Goal: Task Accomplishment & Management: Manage account settings

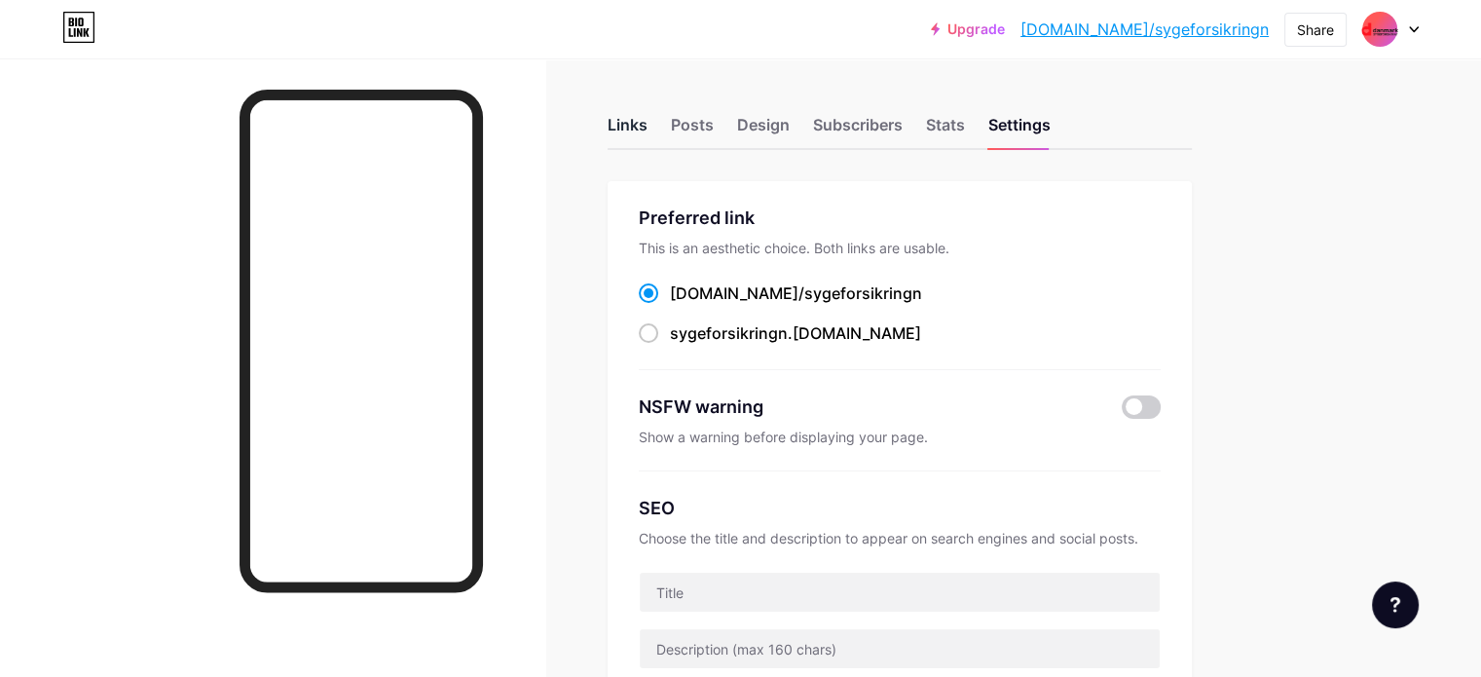
click at [647, 125] on div "Links" at bounding box center [628, 130] width 40 height 35
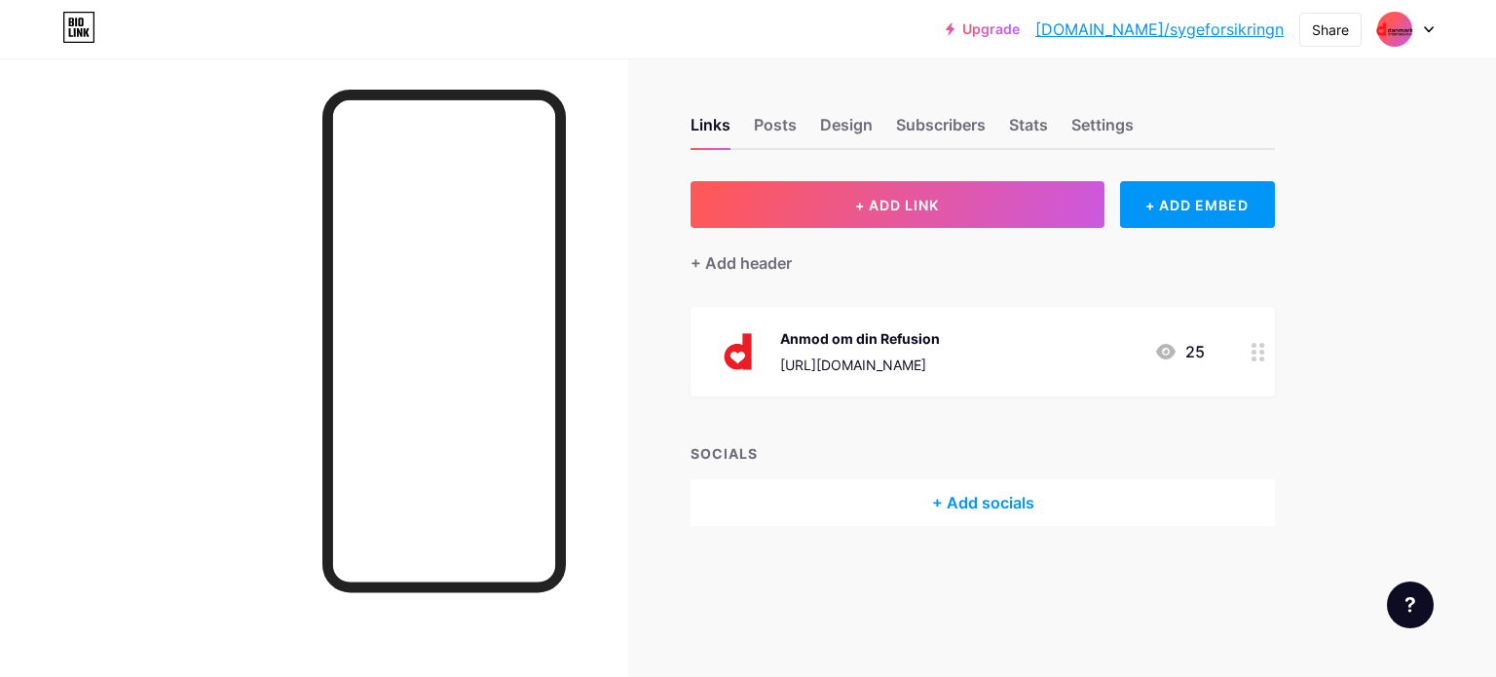
click at [1262, 350] on circle at bounding box center [1261, 352] width 5 height 5
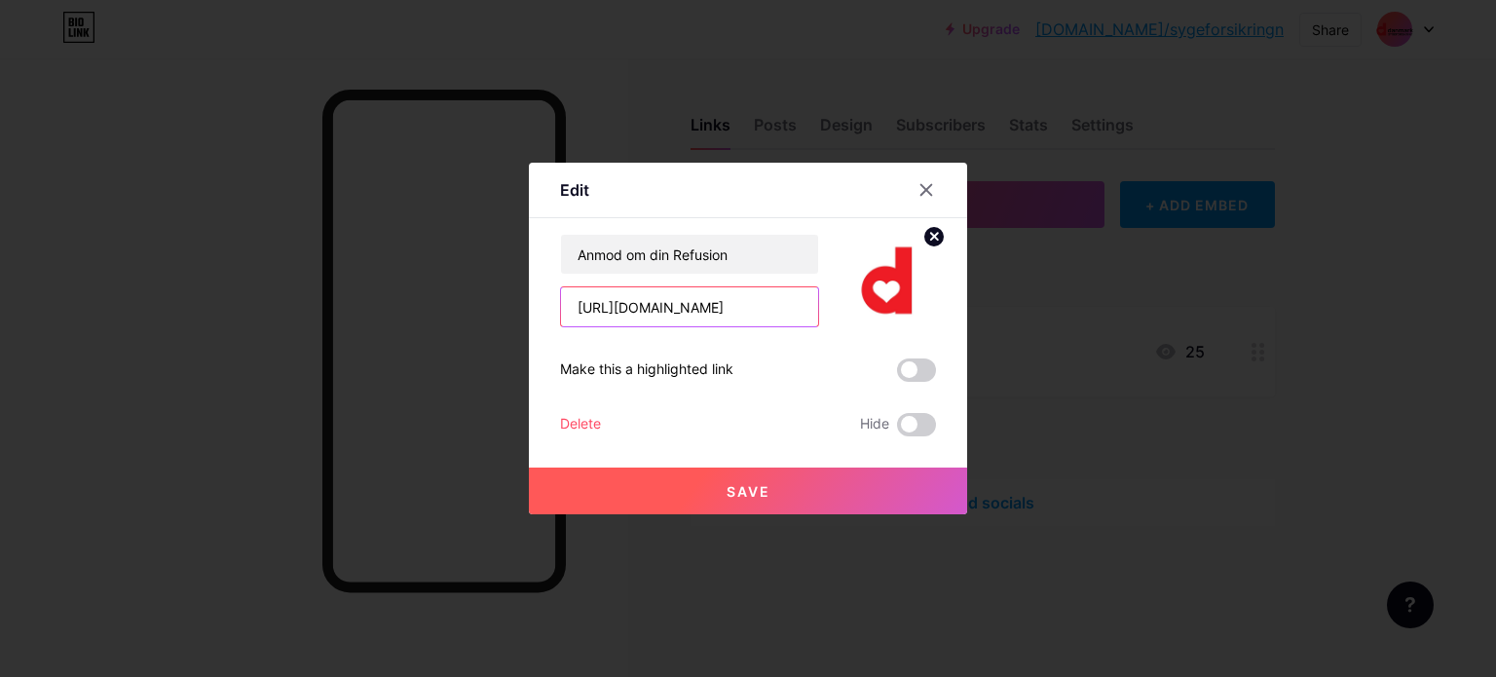
scroll to position [0, 90]
drag, startPoint x: 722, startPoint y: 312, endPoint x: 897, endPoint y: 291, distance: 175.5
click at [897, 291] on div "Anmod om din Refusion [URL][DOMAIN_NAME]" at bounding box center [748, 280] width 376 height 93
click at [794, 309] on input "[URL][DOMAIN_NAME]" at bounding box center [689, 306] width 257 height 39
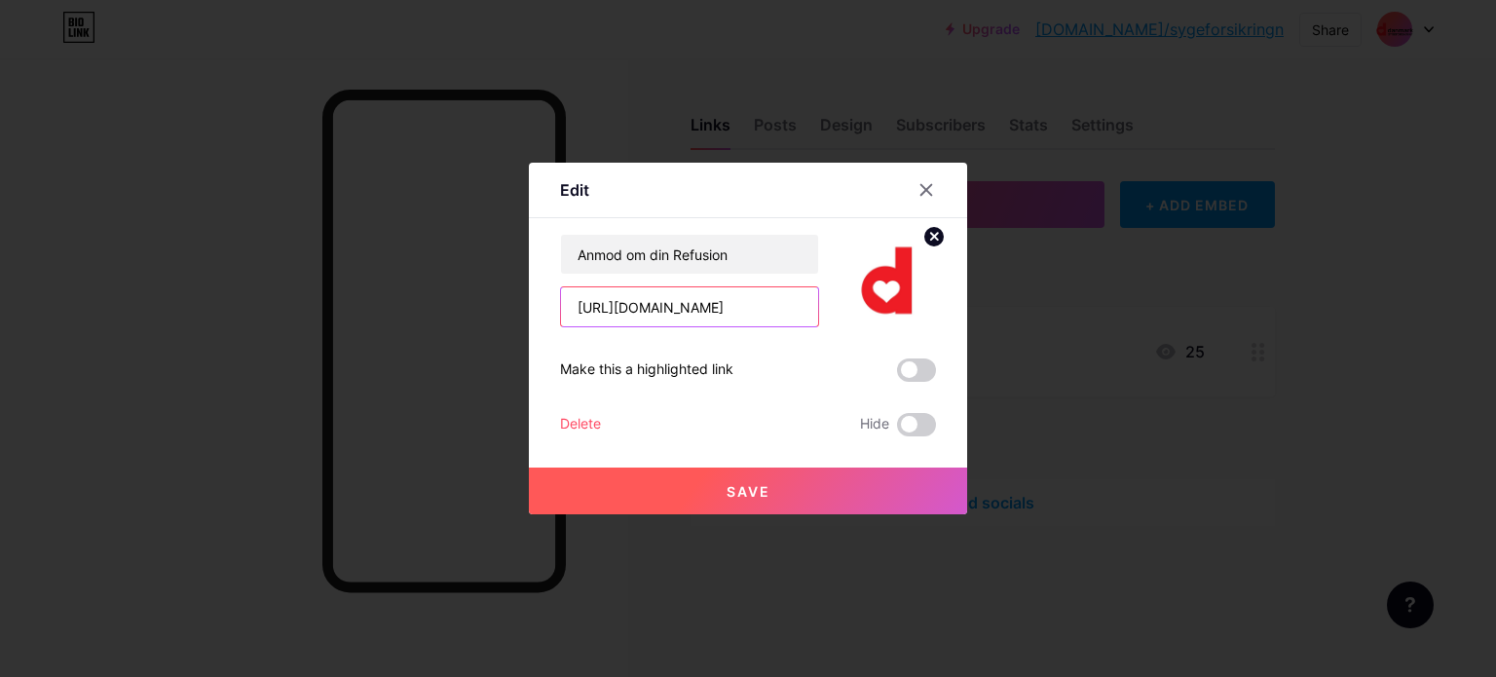
scroll to position [0, 32]
type input "[URL][DOMAIN_NAME]"
click at [759, 474] on button "Save" at bounding box center [748, 490] width 438 height 47
